Goal: Information Seeking & Learning: Learn about a topic

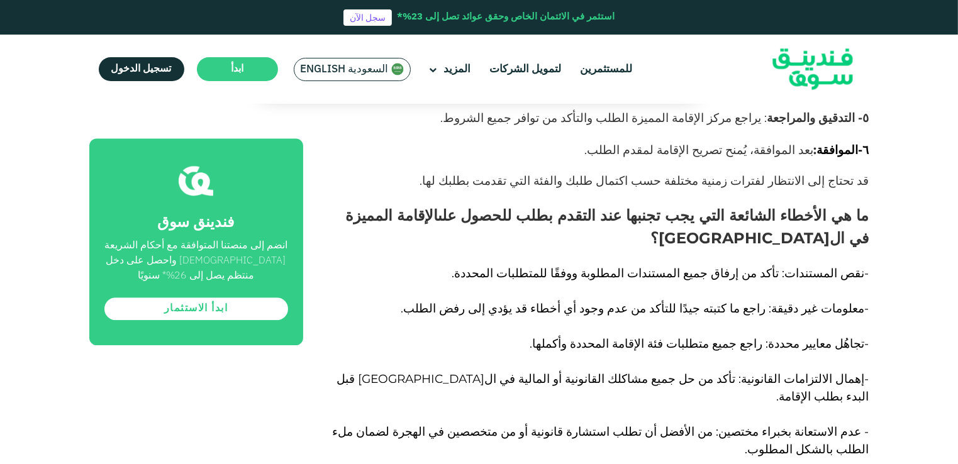
scroll to position [8073, 0]
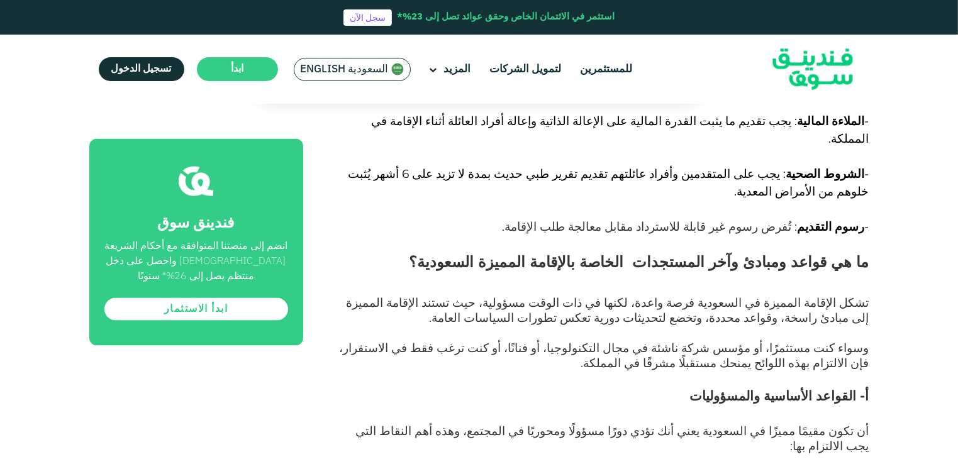
scroll to position [2040, 0]
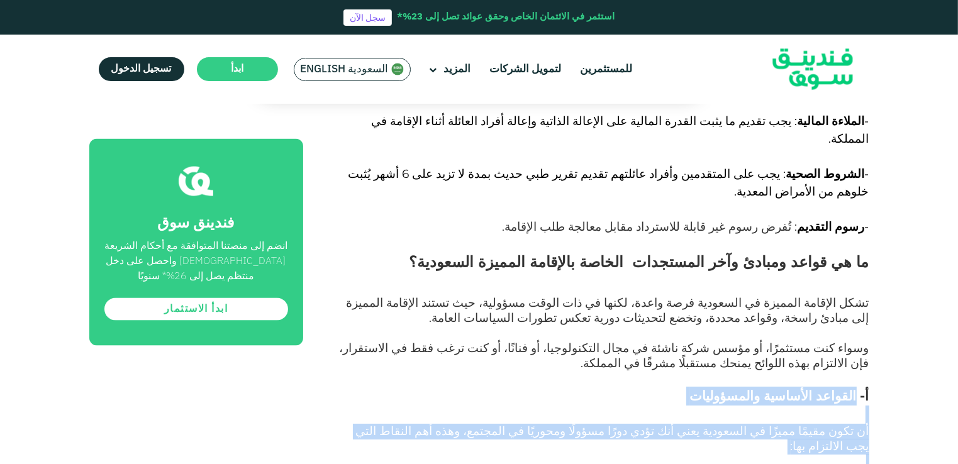
drag, startPoint x: 856, startPoint y: 158, endPoint x: 744, endPoint y: 409, distance: 275.0
copy div "القواعد الأساسية والمسؤوليات أن تكون مقيمًا مميزًا في السعودية يعني أنك تؤدي دو…"
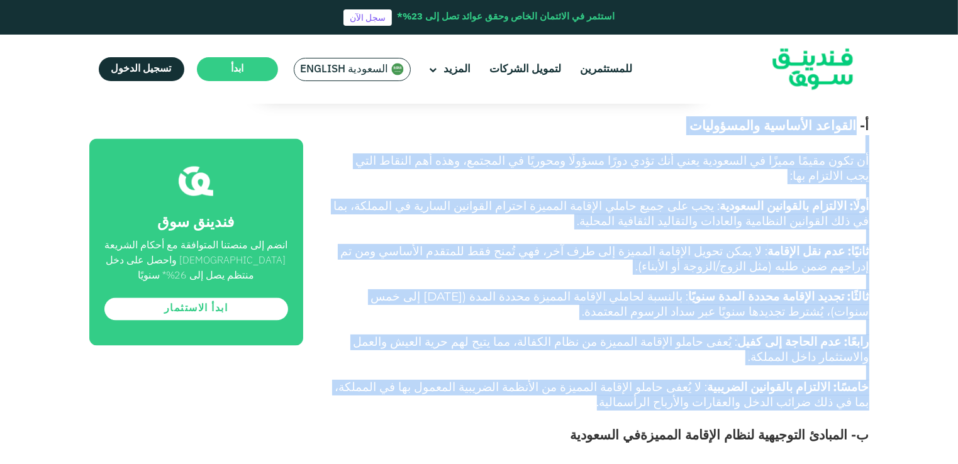
scroll to position [2311, 0]
drag, startPoint x: 335, startPoint y: 356, endPoint x: 870, endPoint y: 165, distance: 568.8
copy div "ب- المبادئ التوجيهية لنظام الإقامة المميزة في السعودية يرتكز نظام الإقامة الممي…"
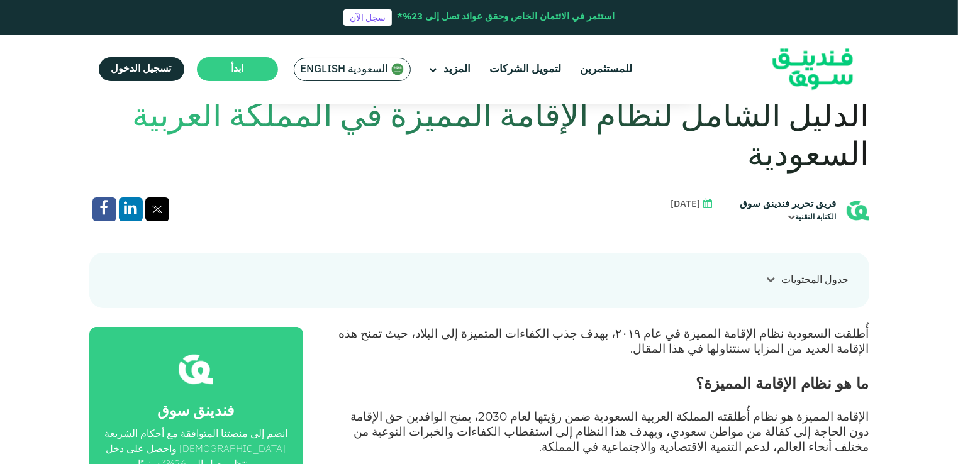
scroll to position [376, 0]
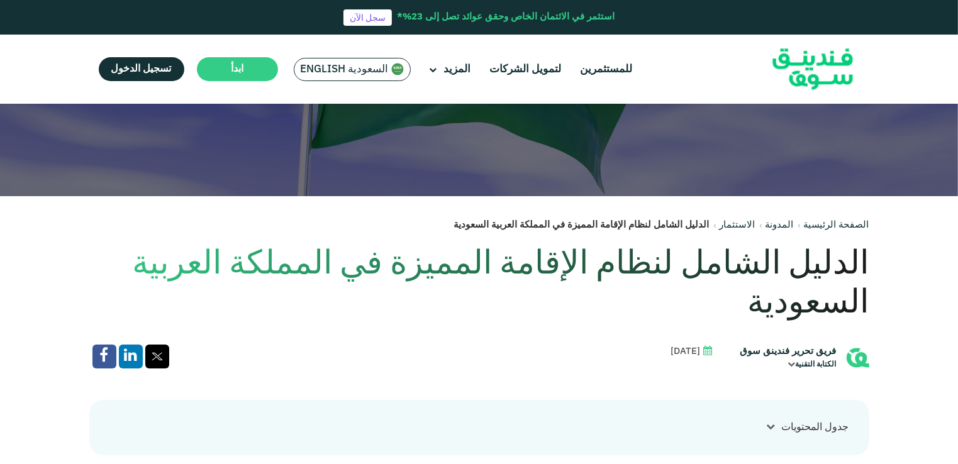
scroll to position [224, 0]
